Goal: Check status: Check status

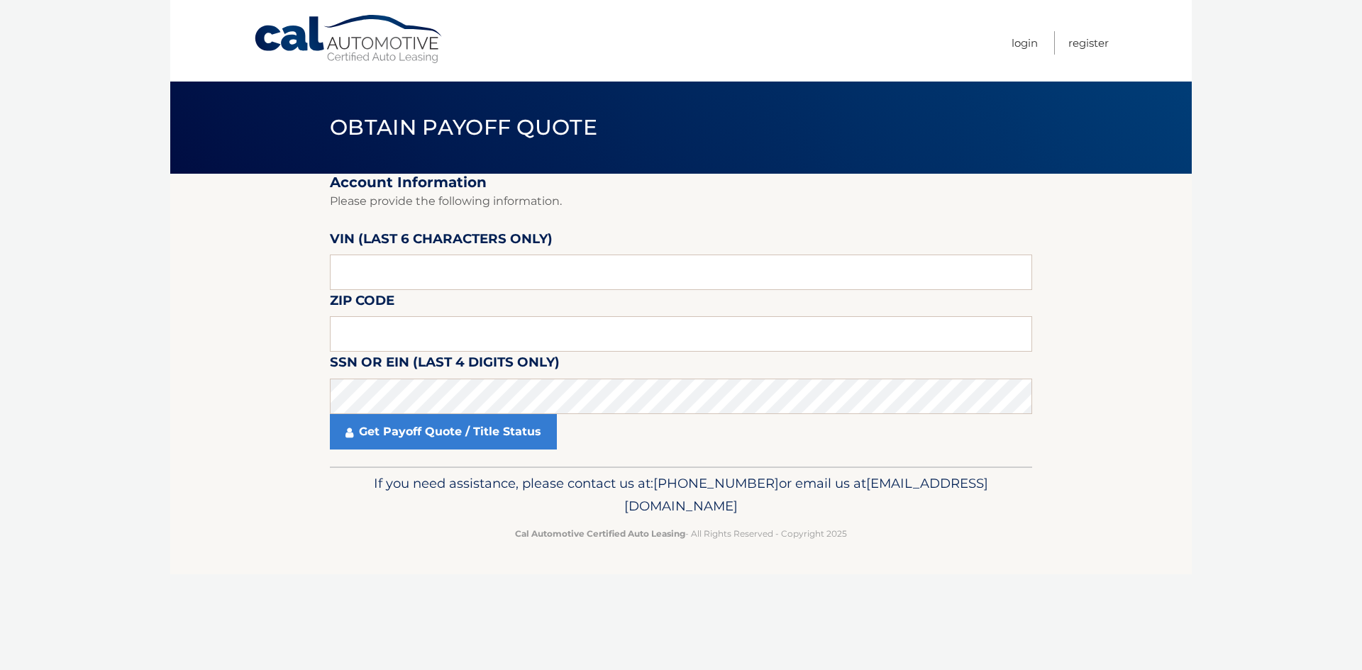
click at [323, 270] on section "Account Information Please provide the following information. VIN (last 6 chara…" at bounding box center [680, 320] width 1021 height 293
click at [374, 275] on input "text" at bounding box center [681, 272] width 702 height 35
type input "035601"
type input "08861"
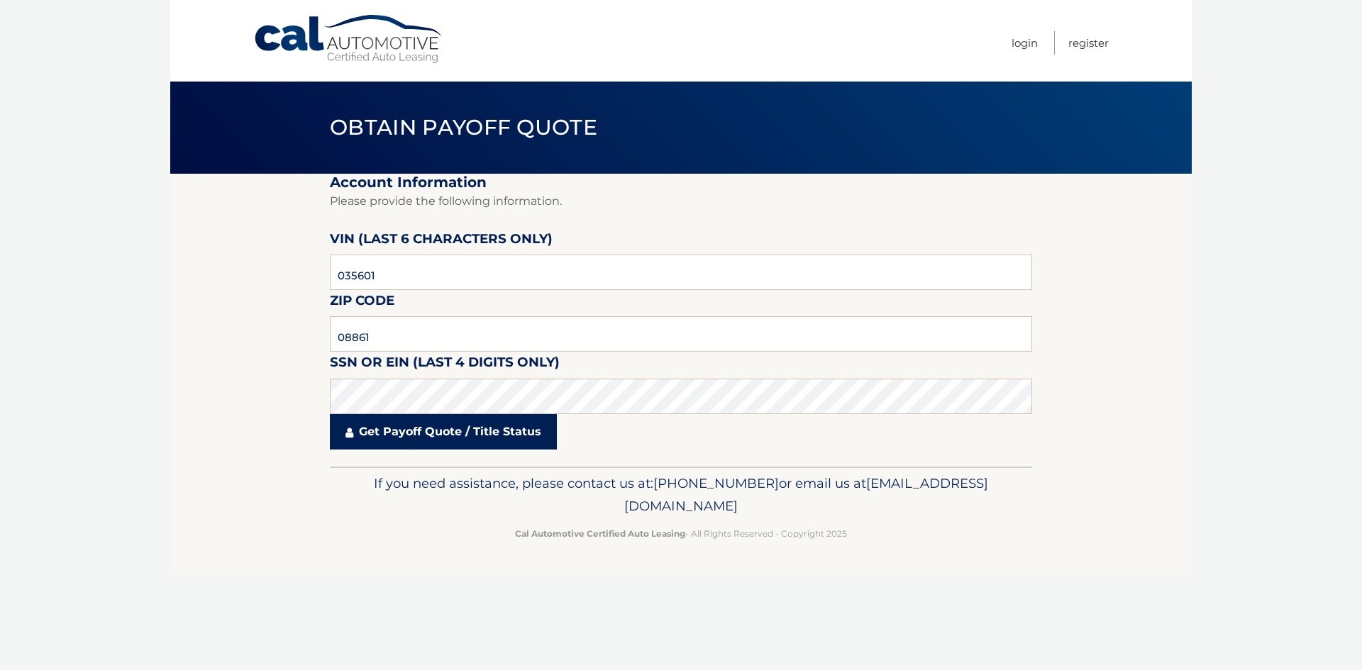
click at [445, 428] on link "Get Payoff Quote / Title Status" at bounding box center [443, 431] width 227 height 35
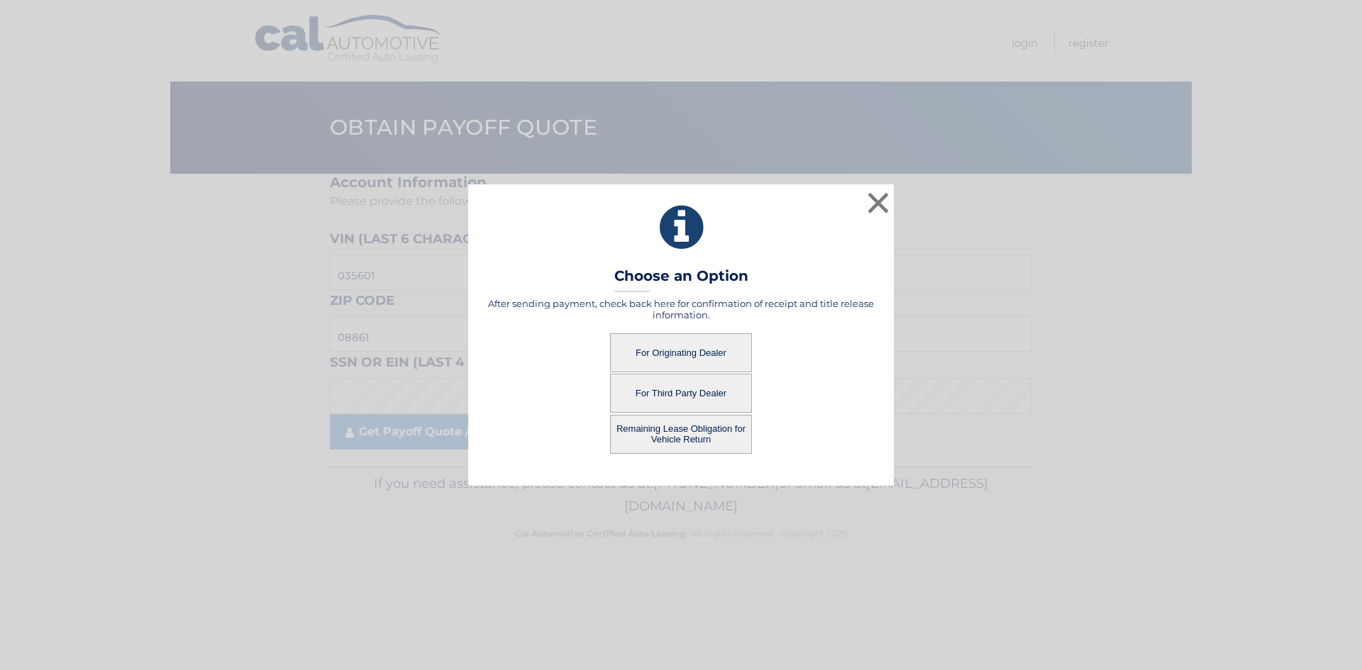
click at [688, 348] on button "For Originating Dealer" at bounding box center [681, 352] width 142 height 39
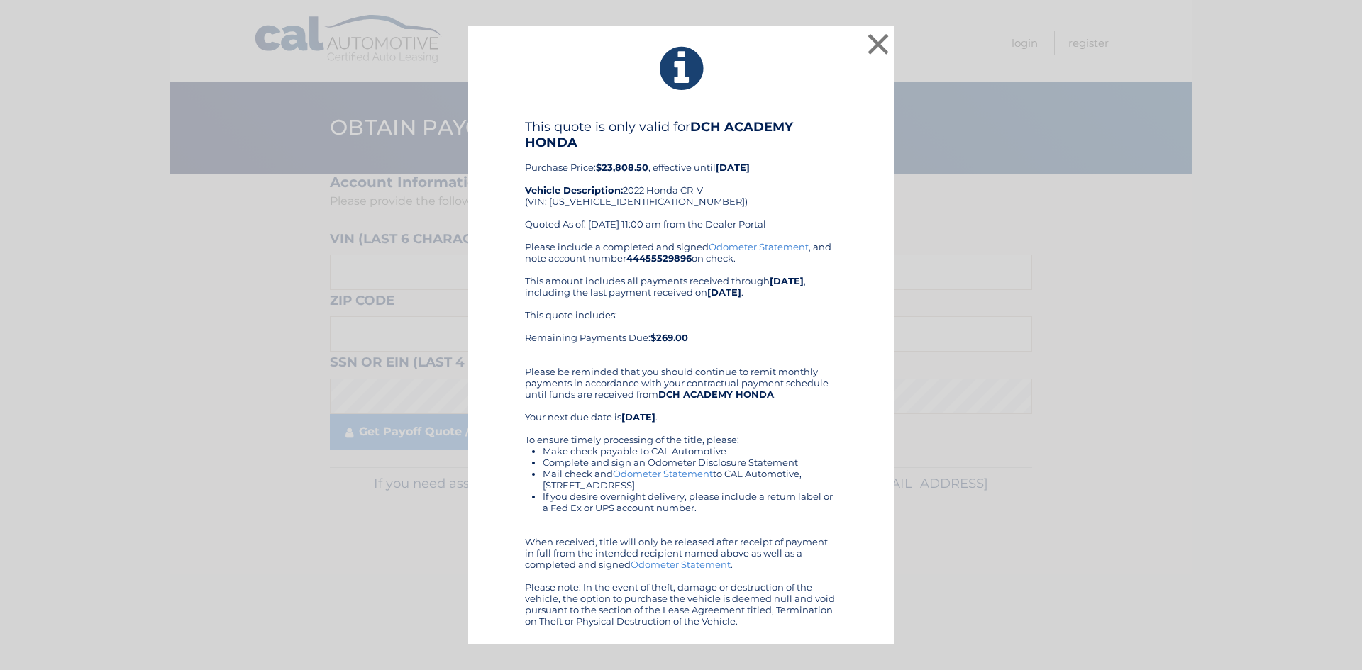
drag, startPoint x: 507, startPoint y: 128, endPoint x: 788, endPoint y: 629, distance: 574.2
click at [788, 629] on div "× This quote is only valid for DCH ACADEMY HONDA Purchase Price: $23,808.50 , e…" at bounding box center [681, 336] width 426 height 620
click at [765, 209] on div "This quote is only valid for DCH ACADEMY HONDA Purchase Price: $23,808.50 , eff…" at bounding box center [681, 180] width 312 height 122
